Goal: Task Accomplishment & Management: Manage account settings

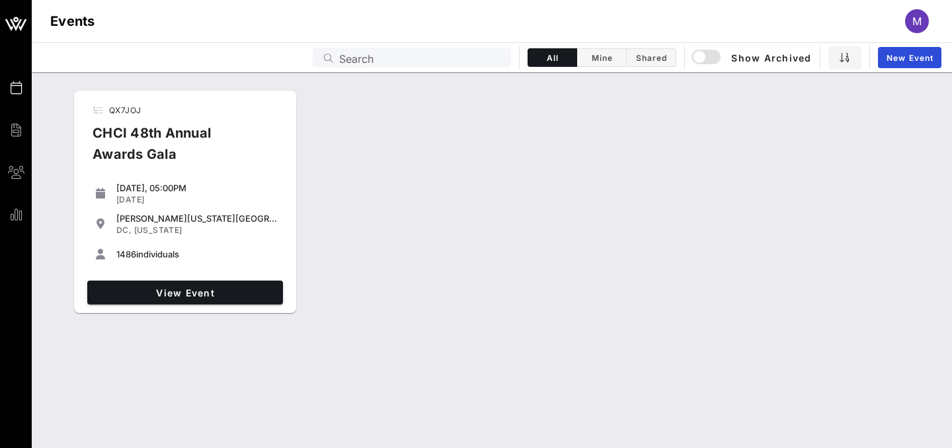
click at [160, 139] on div "CHCI 48th Annual Awards Gala" at bounding box center [175, 148] width 186 height 53
click at [170, 299] on link "View Event" at bounding box center [185, 292] width 196 height 24
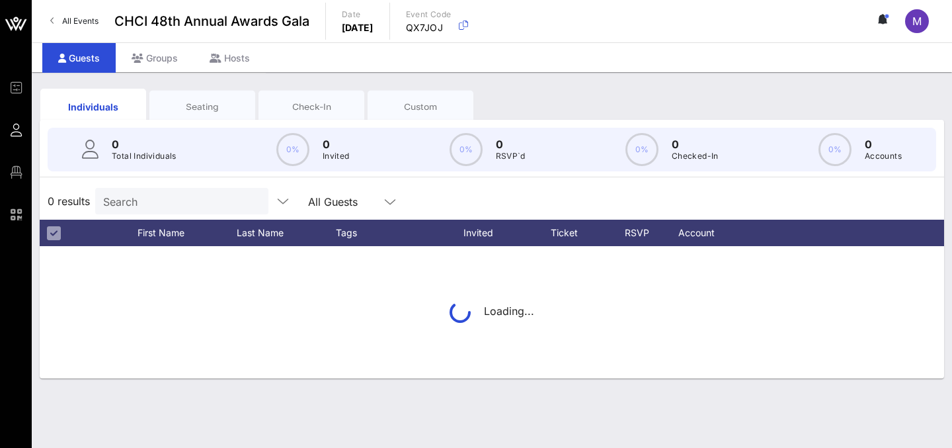
click at [178, 200] on input "Search" at bounding box center [180, 200] width 155 height 17
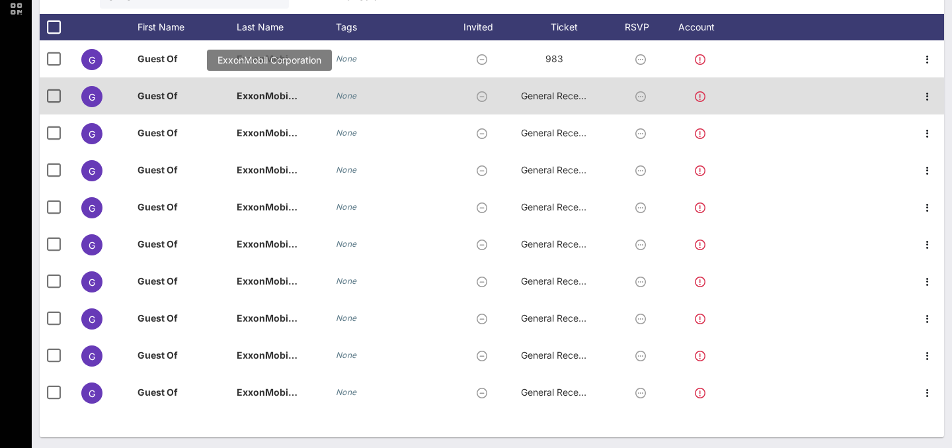
scroll to position [208, 0]
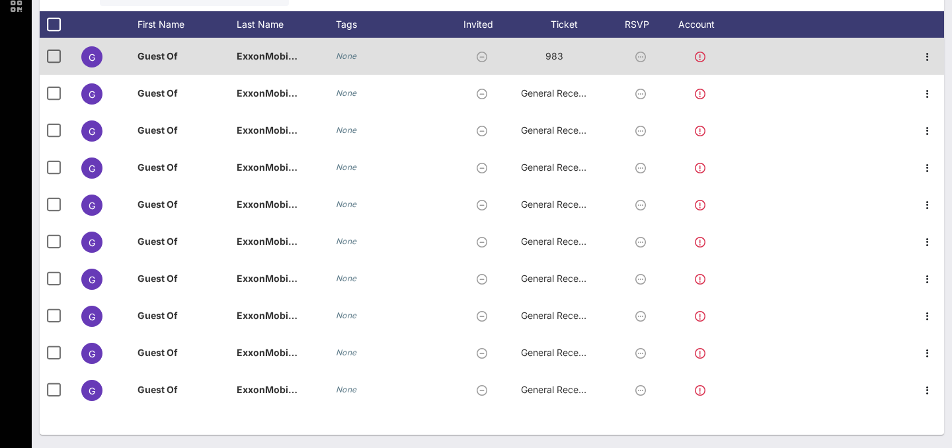
type input "exxon"
click at [698, 55] on icon at bounding box center [700, 57] width 11 height 11
click at [702, 56] on icon at bounding box center [700, 57] width 11 height 11
click at [927, 56] on icon "button" at bounding box center [928, 57] width 16 height 16
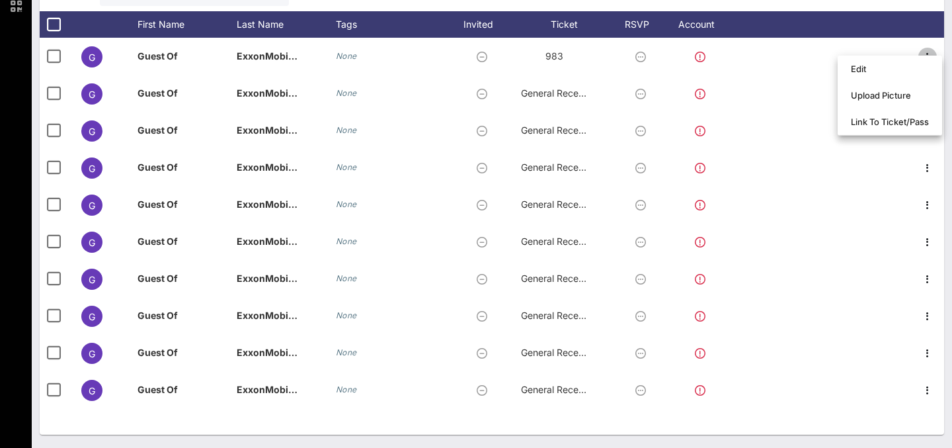
click at [801, 27] on div at bounding box center [825, 24] width 172 height 26
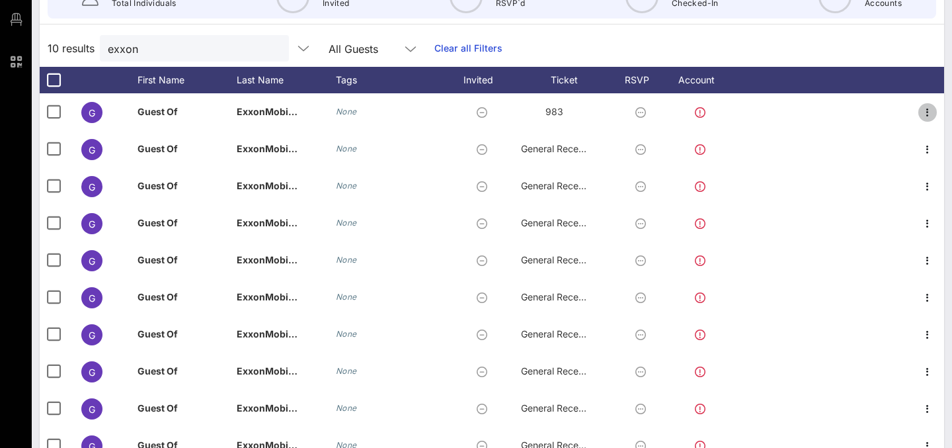
scroll to position [0, 0]
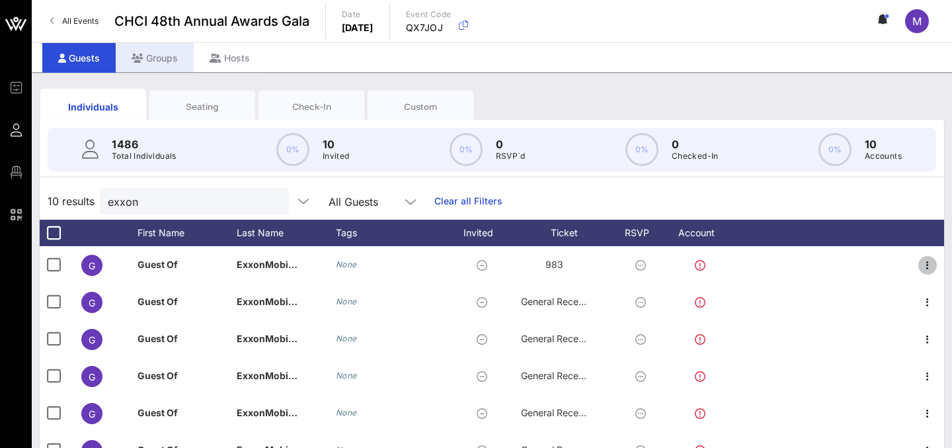
click at [159, 46] on div "Groups" at bounding box center [155, 58] width 78 height 30
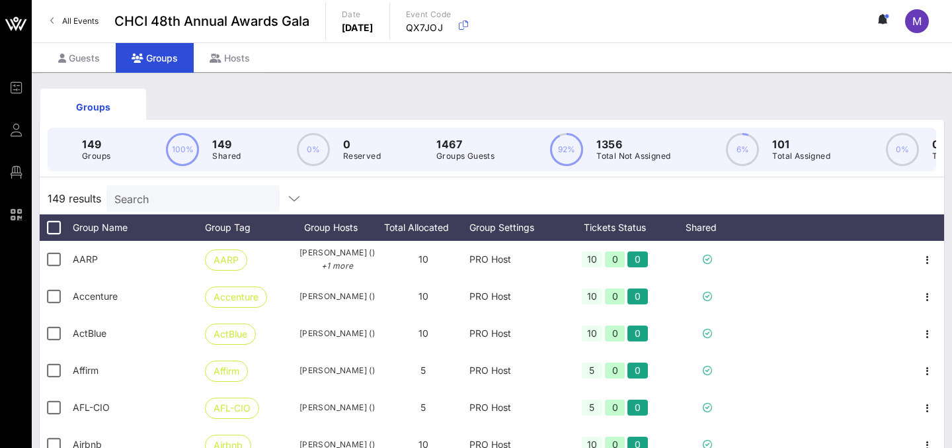
click at [155, 194] on input "Search" at bounding box center [191, 198] width 155 height 17
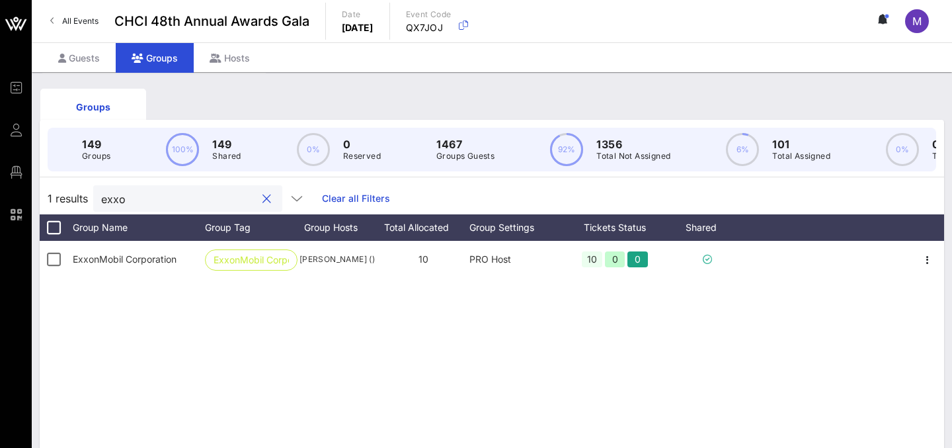
type input "exxo"
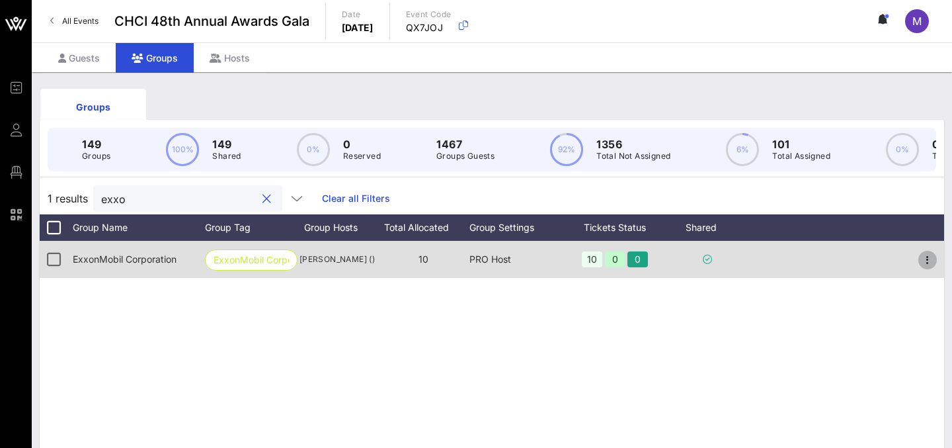
click at [928, 258] on icon "button" at bounding box center [928, 260] width 16 height 16
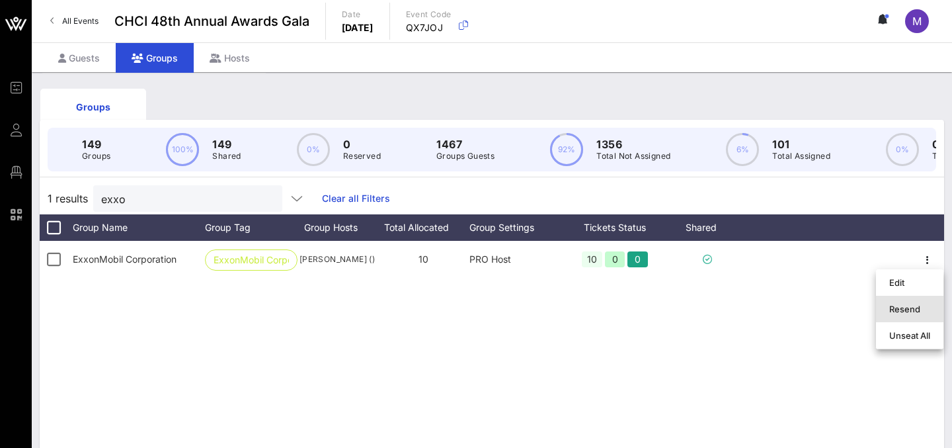
click at [922, 311] on div "Resend" at bounding box center [909, 308] width 41 height 11
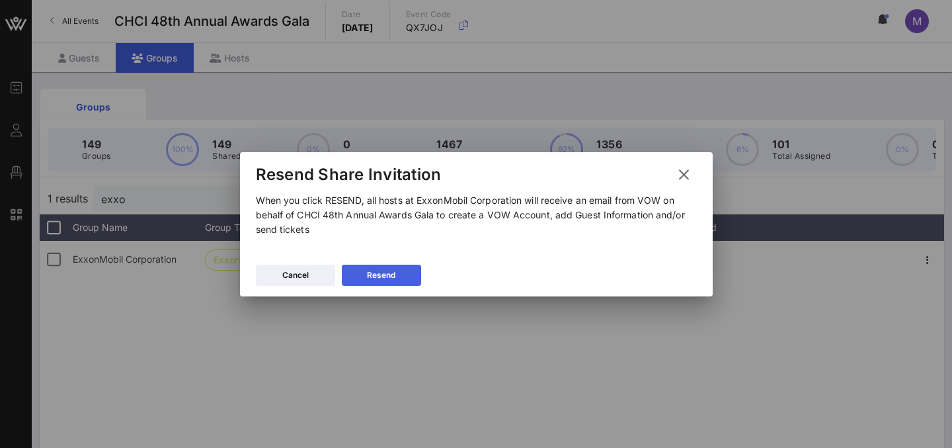
click at [399, 271] on button "Resend" at bounding box center [381, 274] width 79 height 21
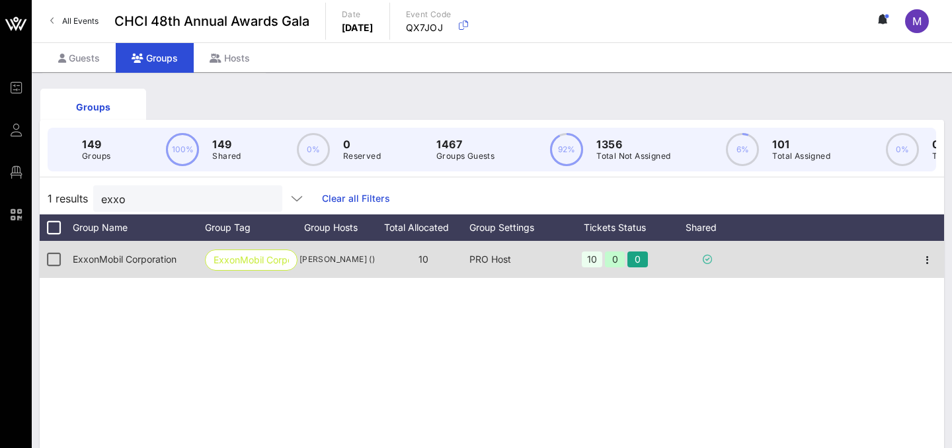
click at [150, 260] on span "ExxonMobil Corporation" at bounding box center [125, 258] width 104 height 11
click at [611, 258] on div "0" at bounding box center [615, 259] width 20 height 16
